Goal: Find specific page/section: Find specific page/section

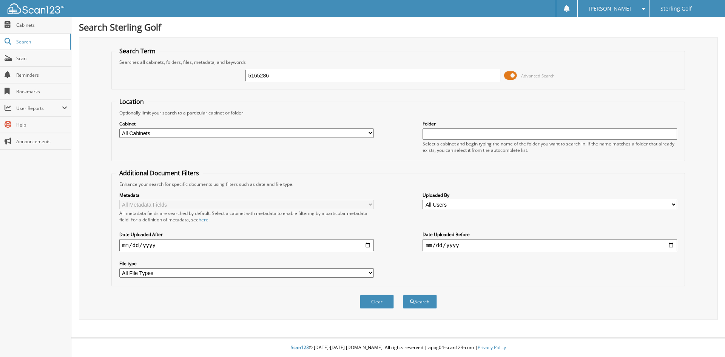
type input "5165286"
click at [403, 295] on button "Search" at bounding box center [420, 302] width 34 height 14
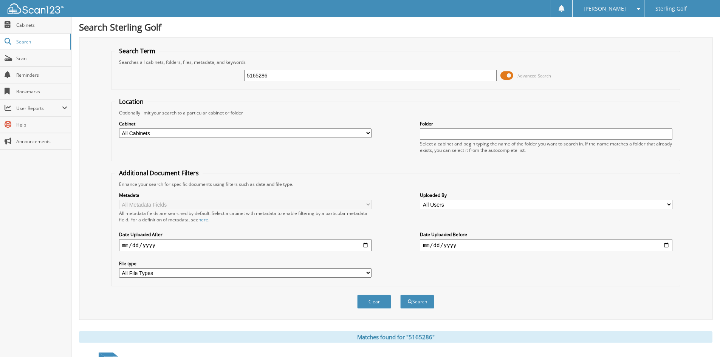
drag, startPoint x: 276, startPoint y: 77, endPoint x: 213, endPoint y: 65, distance: 64.2
click at [213, 65] on fieldset "Search Term Searches all cabinets, folders, files, metadata, and keywords 51652…" at bounding box center [395, 68] width 569 height 43
type input "5165529"
click at [400, 295] on button "Search" at bounding box center [417, 302] width 34 height 14
drag, startPoint x: 276, startPoint y: 74, endPoint x: 69, endPoint y: 60, distance: 207.5
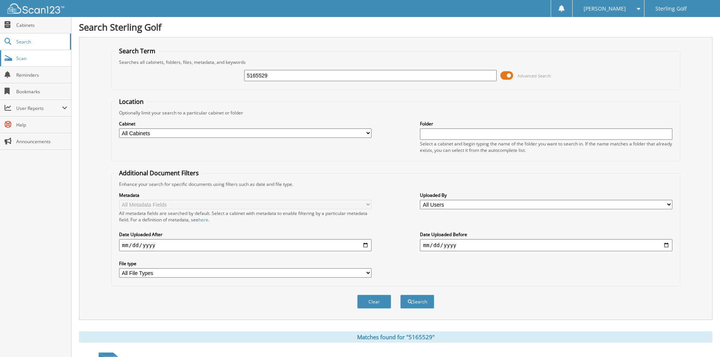
click at [69, 60] on body "Tiffany H. Settings Logout Sterling Golf Close Cabinets Search Scan" at bounding box center [360, 232] width 720 height 464
type input "5164902"
click at [400, 295] on button "Search" at bounding box center [417, 302] width 34 height 14
drag, startPoint x: 275, startPoint y: 74, endPoint x: 256, endPoint y: 74, distance: 19.3
click at [256, 74] on input "5164902" at bounding box center [370, 75] width 252 height 11
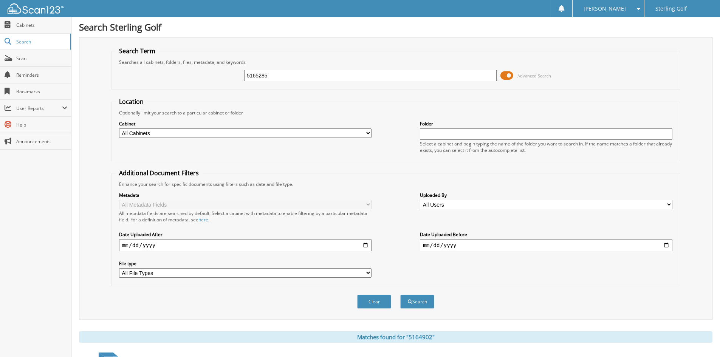
type input "5165285"
click at [400, 295] on button "Search" at bounding box center [417, 302] width 34 height 14
click at [53, 37] on link "Search" at bounding box center [35, 42] width 71 height 16
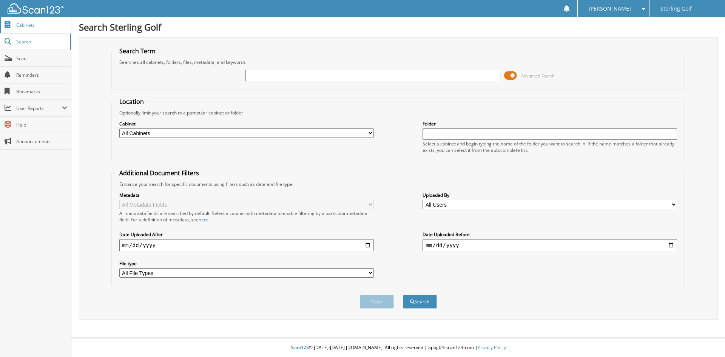
click at [56, 30] on link "Cabinets" at bounding box center [35, 25] width 71 height 16
